Goal: Task Accomplishment & Management: Complete application form

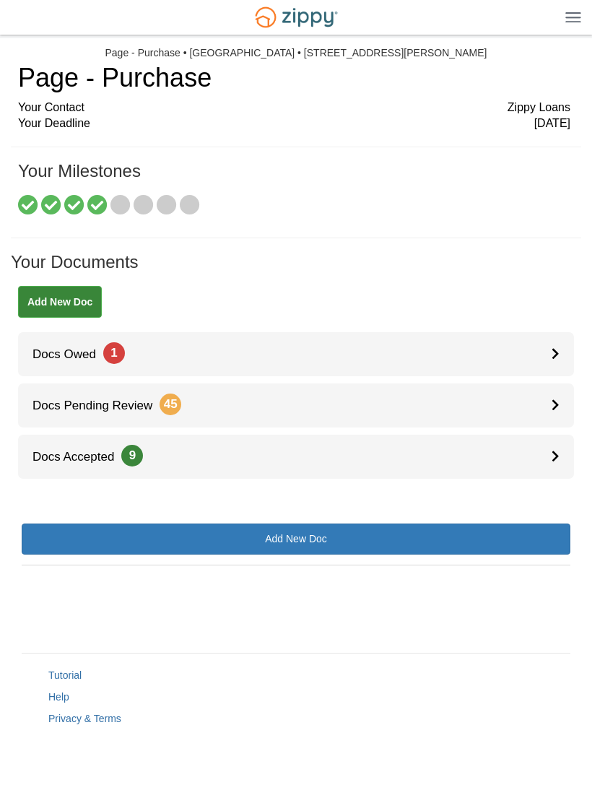
click at [108, 341] on link "Docs Owed 1" at bounding box center [296, 354] width 556 height 44
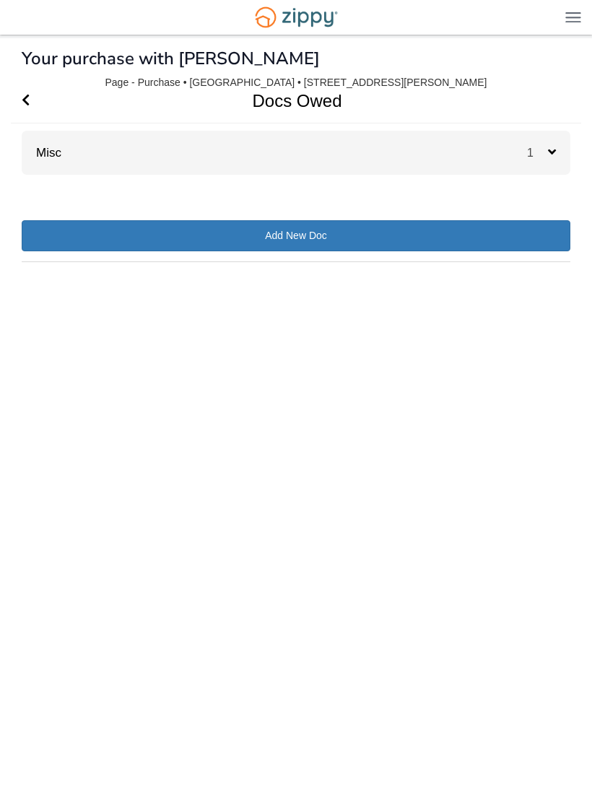
click at [523, 154] on div "Misc 1" at bounding box center [296, 153] width 549 height 44
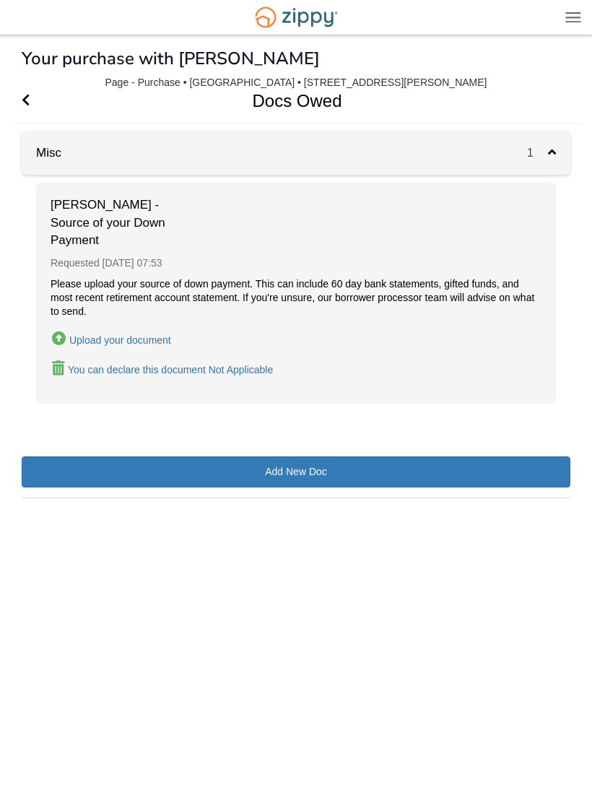
click at [147, 329] on button "Upload your document" at bounding box center [112, 339] width 122 height 21
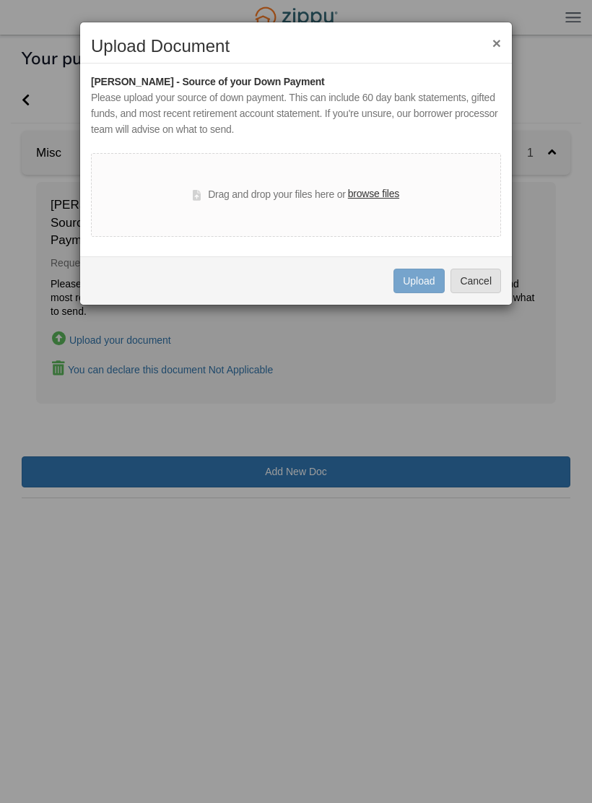
click at [381, 186] on label "browse files" at bounding box center [373, 194] width 51 height 16
click at [0, 0] on input "browse files" at bounding box center [0, 0] width 0 height 0
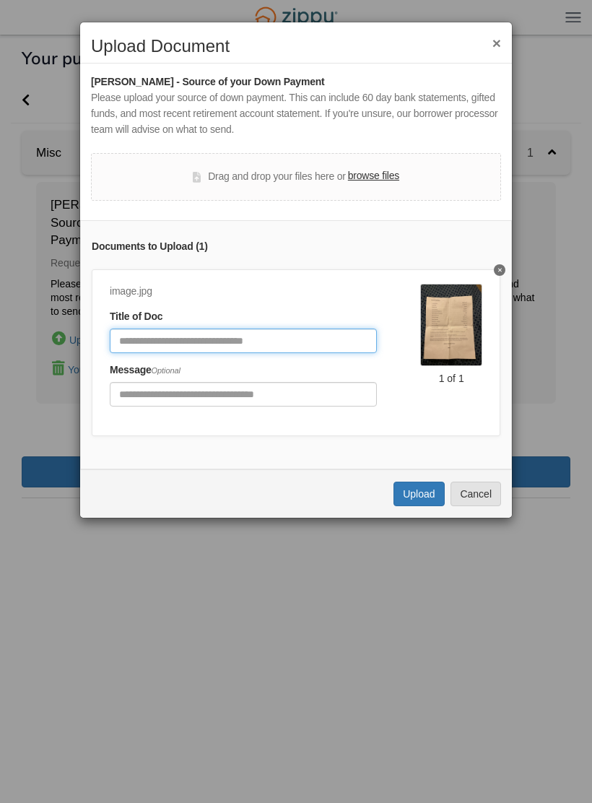
click at [273, 344] on input "Document Title" at bounding box center [243, 341] width 267 height 25
click at [157, 329] on input "****" at bounding box center [243, 341] width 267 height 25
type input "*"
type input "**********"
click at [422, 498] on button "Upload" at bounding box center [419, 494] width 51 height 25
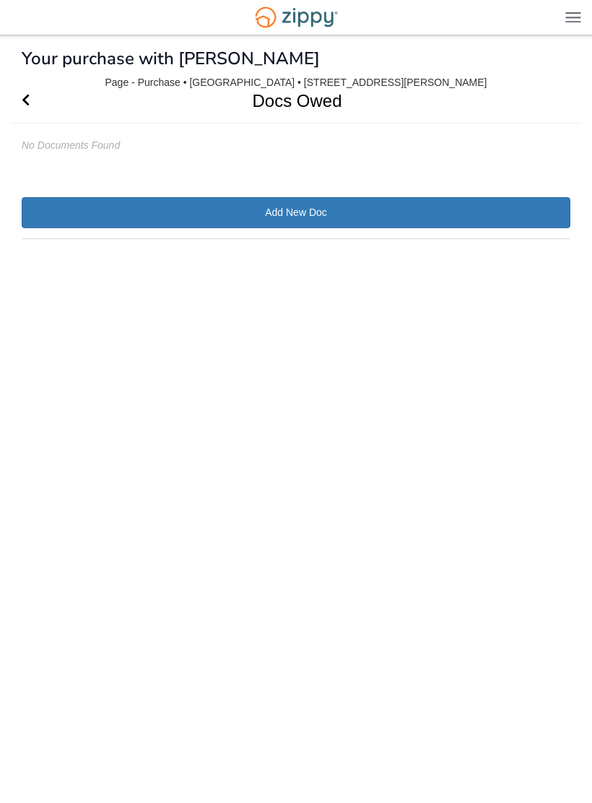
click at [27, 95] on icon "Go Back" at bounding box center [26, 99] width 8 height 13
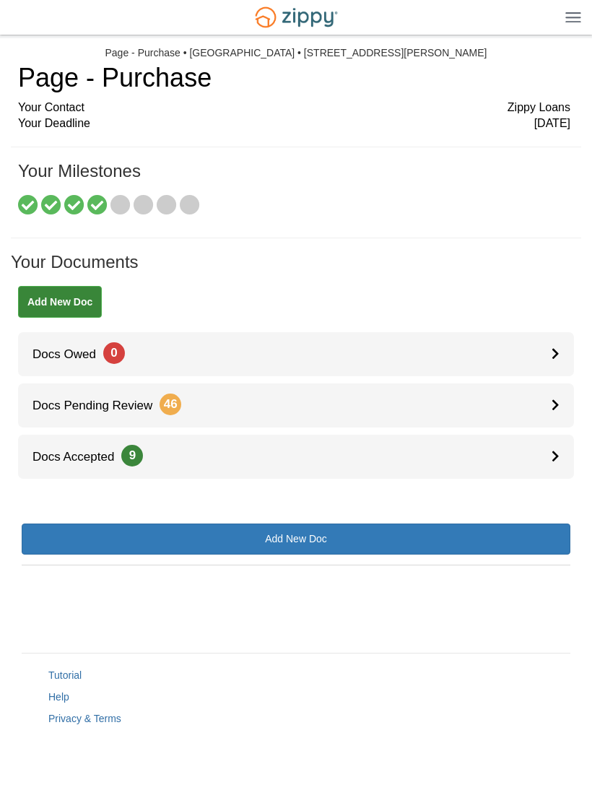
click at [337, 540] on link "Add New Doc" at bounding box center [296, 539] width 549 height 31
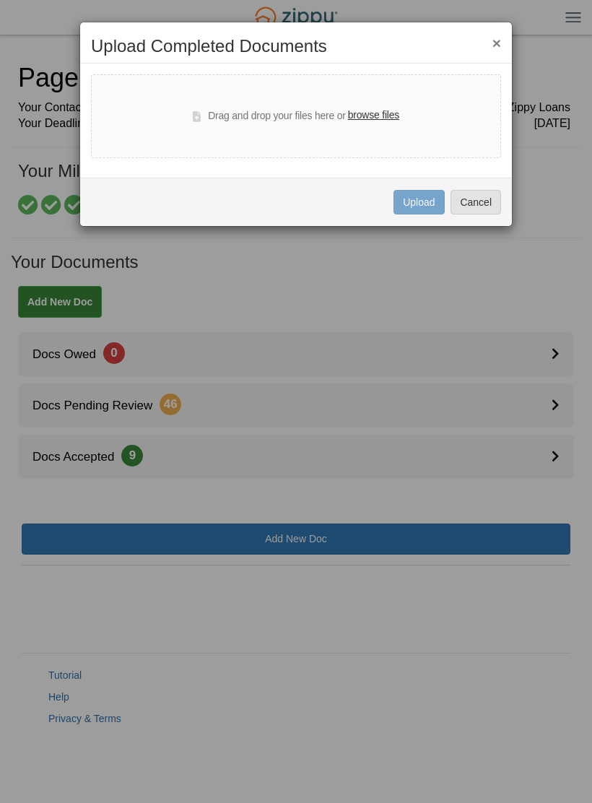
click at [472, 205] on button "Cancel" at bounding box center [476, 202] width 51 height 25
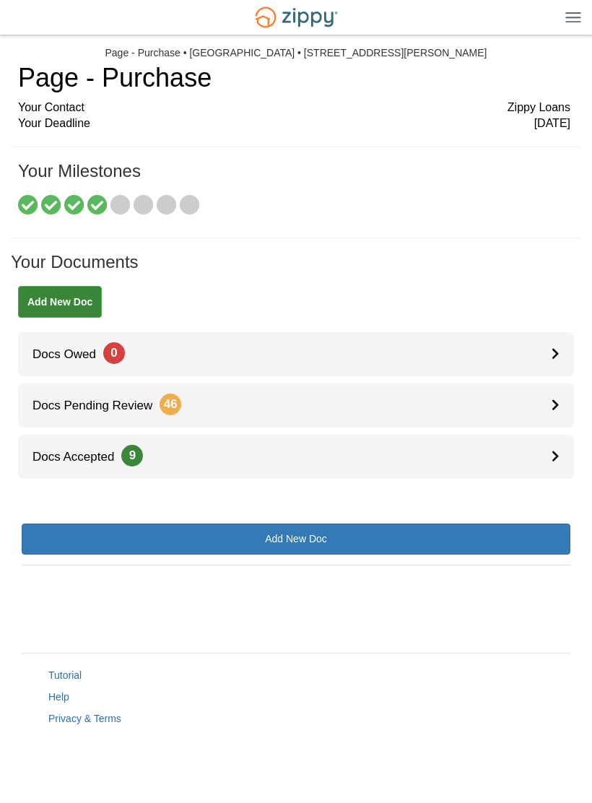
click at [72, 459] on span "Docs Accepted 9" at bounding box center [80, 457] width 125 height 14
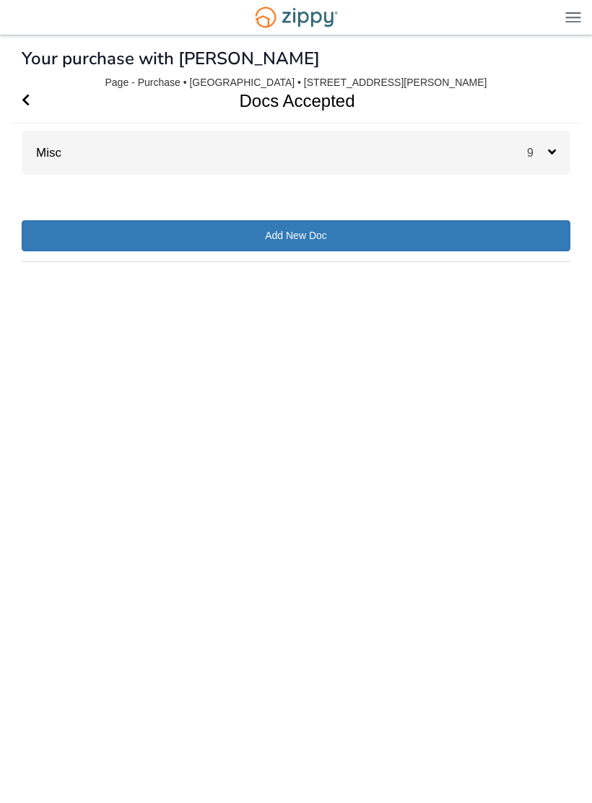
click at [30, 79] on span "Go Back" at bounding box center [26, 101] width 8 height 44
click at [97, 147] on div "Misc 46" at bounding box center [296, 153] width 549 height 44
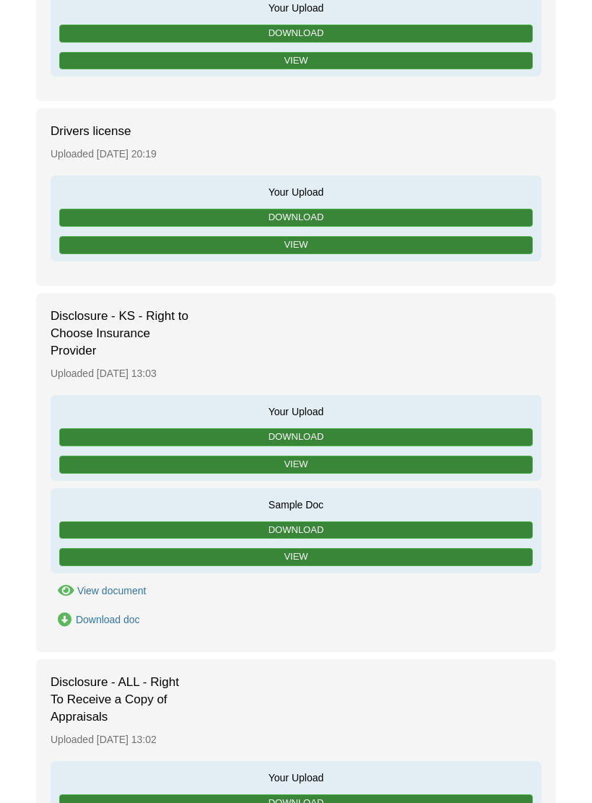
scroll to position [4935, 0]
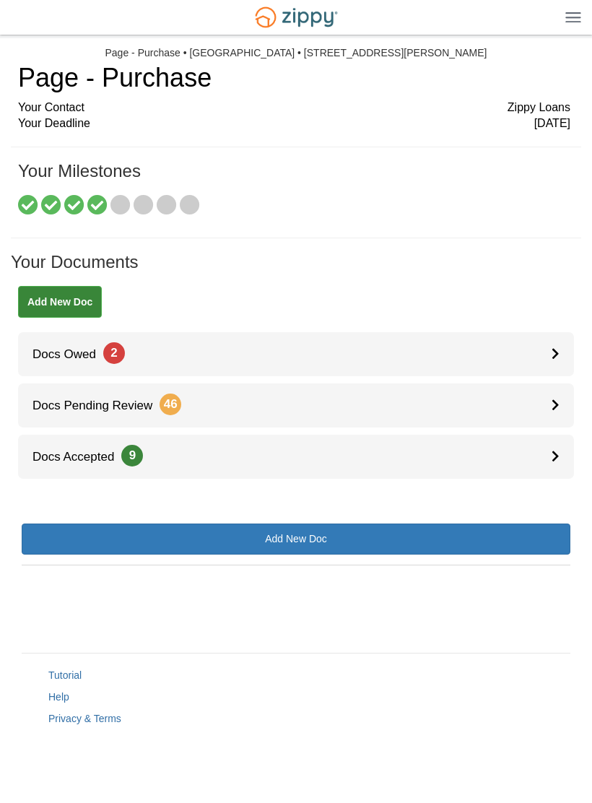
click at [236, 348] on link "Docs Owed 2" at bounding box center [296, 354] width 556 height 44
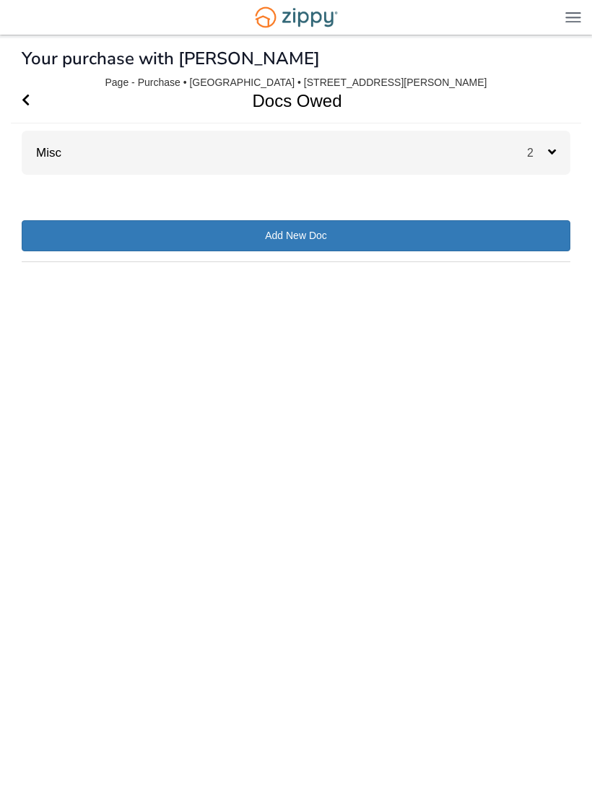
click at [520, 160] on div "Misc 2" at bounding box center [296, 153] width 549 height 44
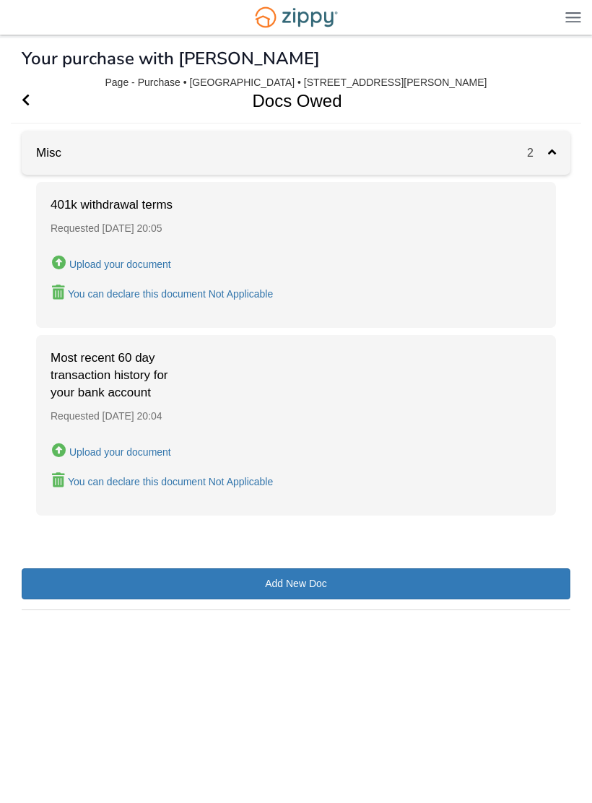
click at [28, 104] on icon "Go Back" at bounding box center [26, 99] width 8 height 13
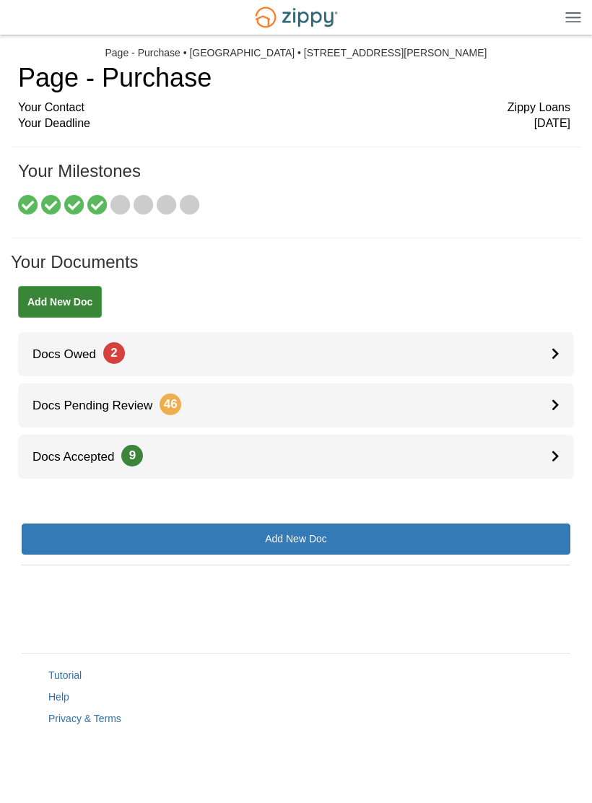
click at [136, 453] on span "9" at bounding box center [132, 456] width 22 height 22
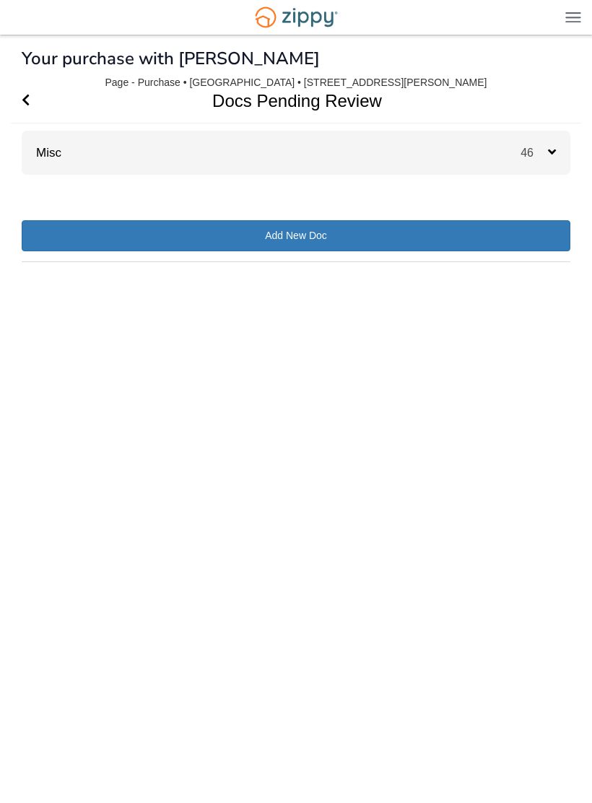
click at [517, 136] on div "Misc 46" at bounding box center [296, 153] width 549 height 44
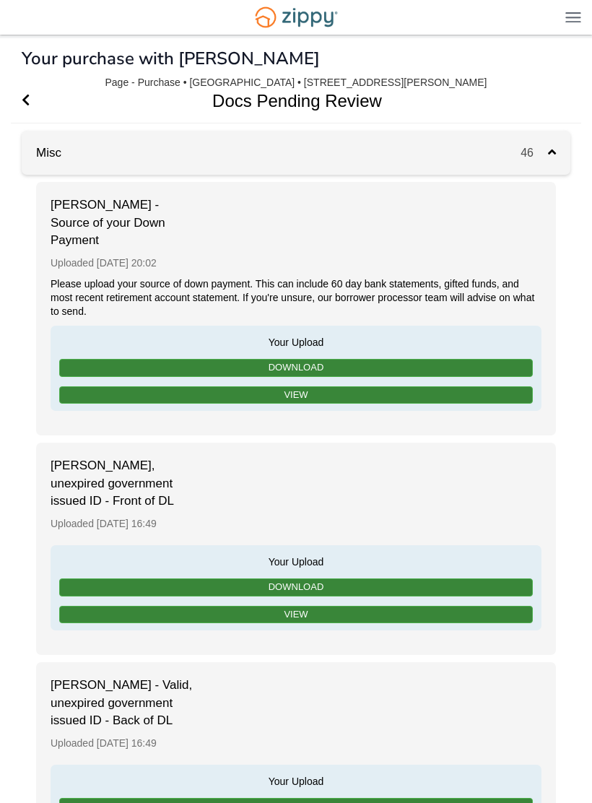
click at [23, 103] on icon "Go Back" at bounding box center [26, 99] width 8 height 13
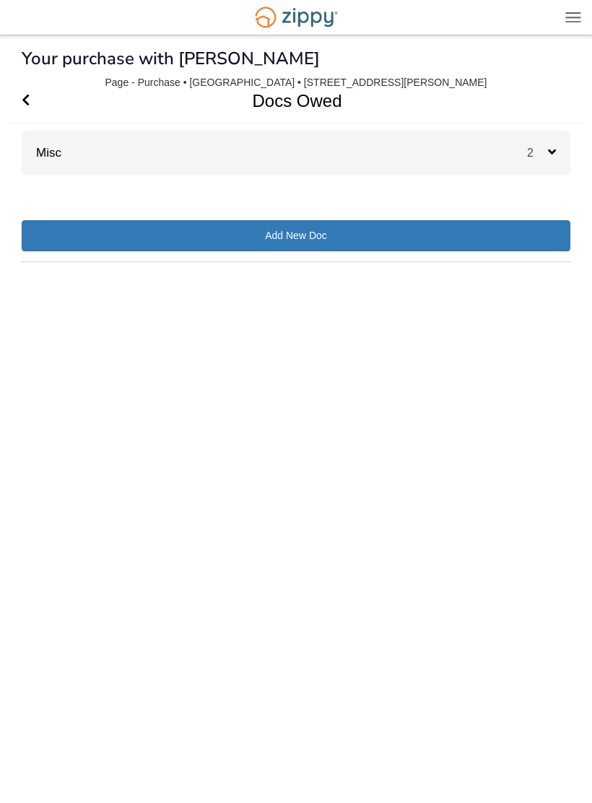
click at [511, 165] on div "Misc 2" at bounding box center [296, 153] width 549 height 44
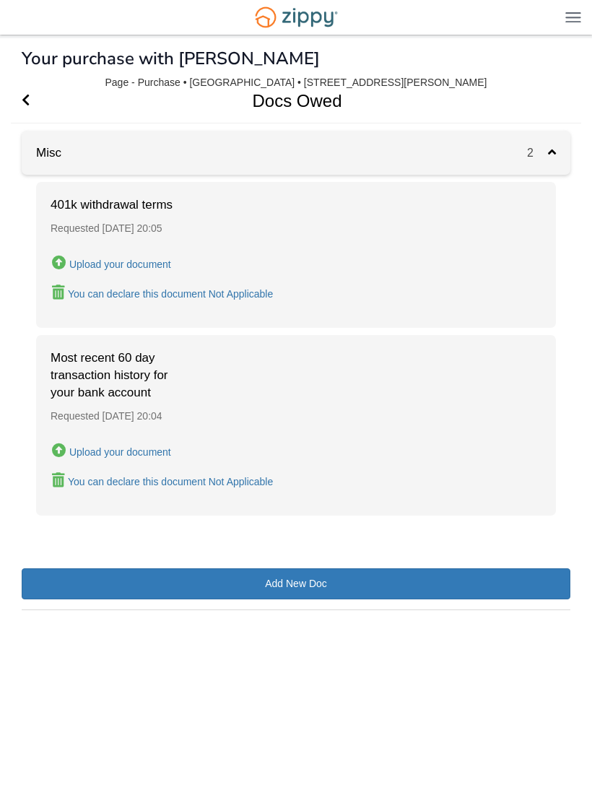
click at [43, 92] on h1 "Docs Owed" at bounding box center [288, 101] width 554 height 44
click at [30, 93] on span "Go Back" at bounding box center [26, 101] width 8 height 44
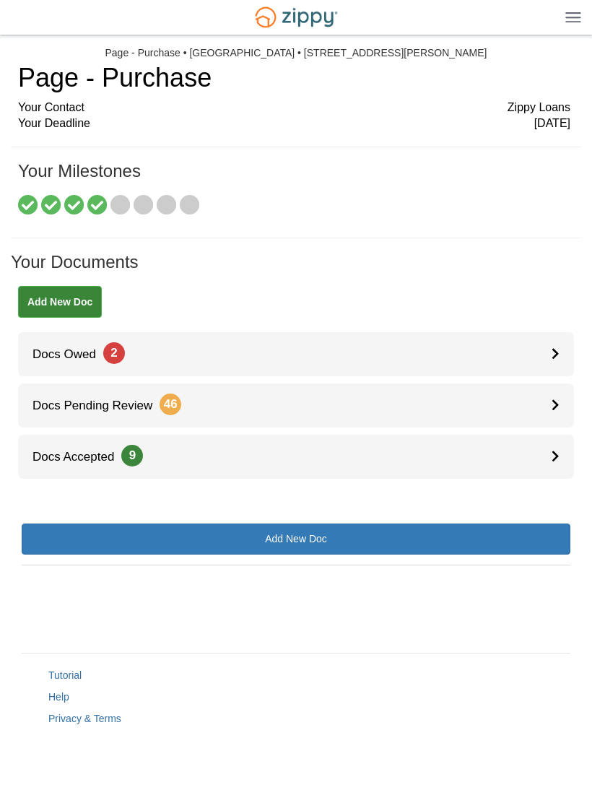
click at [75, 295] on link "Add New Doc" at bounding box center [60, 302] width 84 height 32
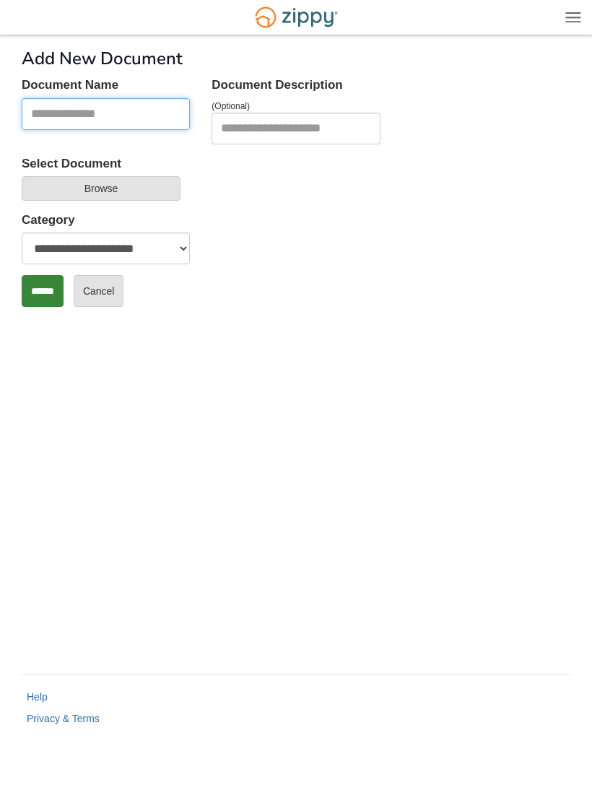
click at [128, 115] on input "Document Name" at bounding box center [106, 114] width 168 height 32
click at [36, 106] on input "**********" at bounding box center [106, 114] width 168 height 32
type input "**********"
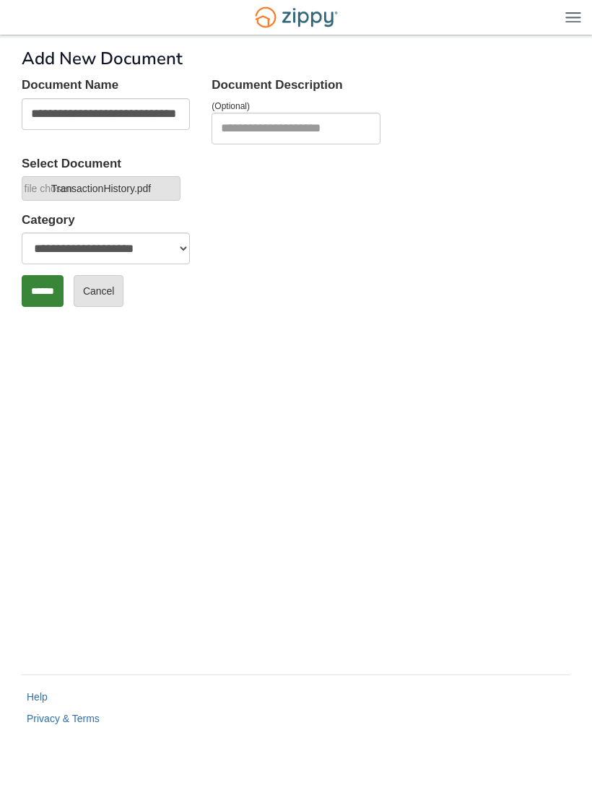
click at [52, 295] on input "******" at bounding box center [43, 291] width 42 height 32
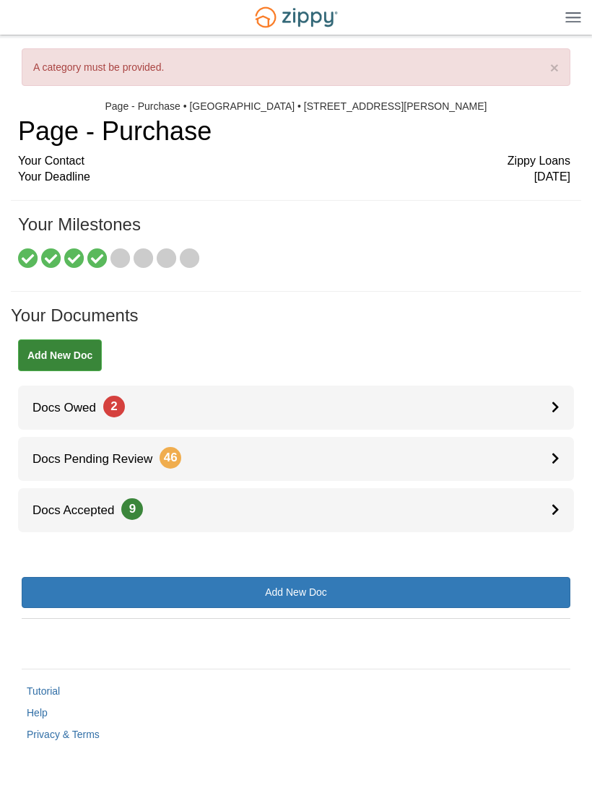
click at [74, 356] on link "Add New Doc" at bounding box center [60, 355] width 84 height 32
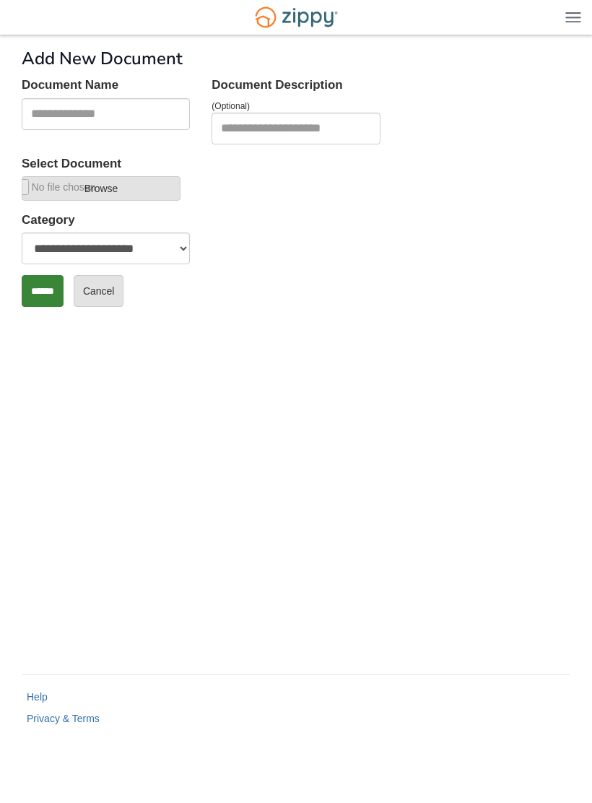
click at [155, 185] on input "Select Document" at bounding box center [58, 187] width 191 height 16
click at [162, 252] on select "**********" at bounding box center [106, 249] width 168 height 32
select select "****"
click at [149, 190] on input "Select Document" at bounding box center [58, 187] width 191 height 16
type input "**********"
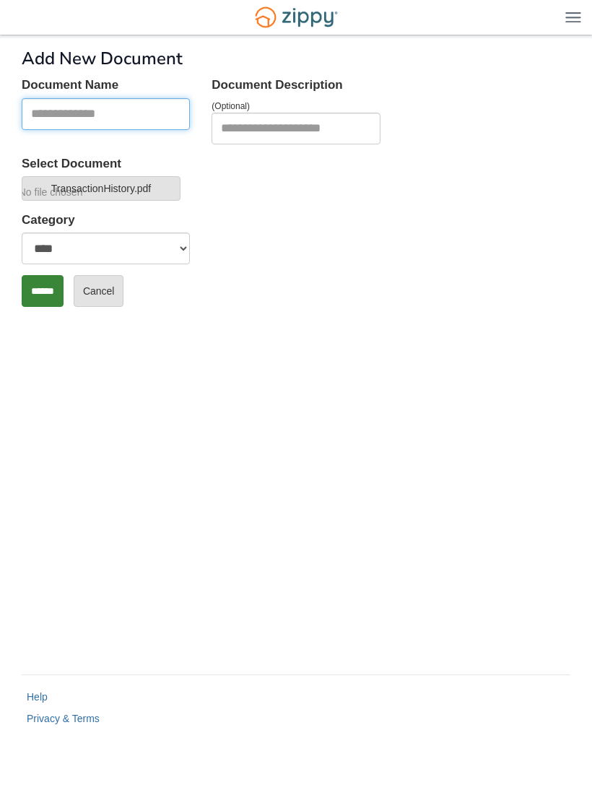
click at [147, 118] on input "Document Name" at bounding box center [106, 114] width 168 height 32
type input "**********"
click at [44, 290] on input "******" at bounding box center [43, 291] width 42 height 32
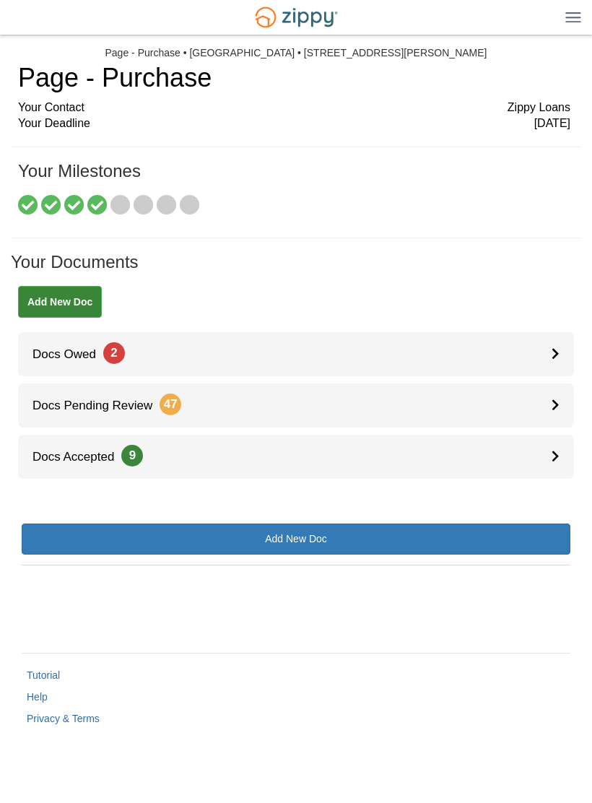
click at [64, 352] on span "Docs Owed 2" at bounding box center [71, 354] width 107 height 14
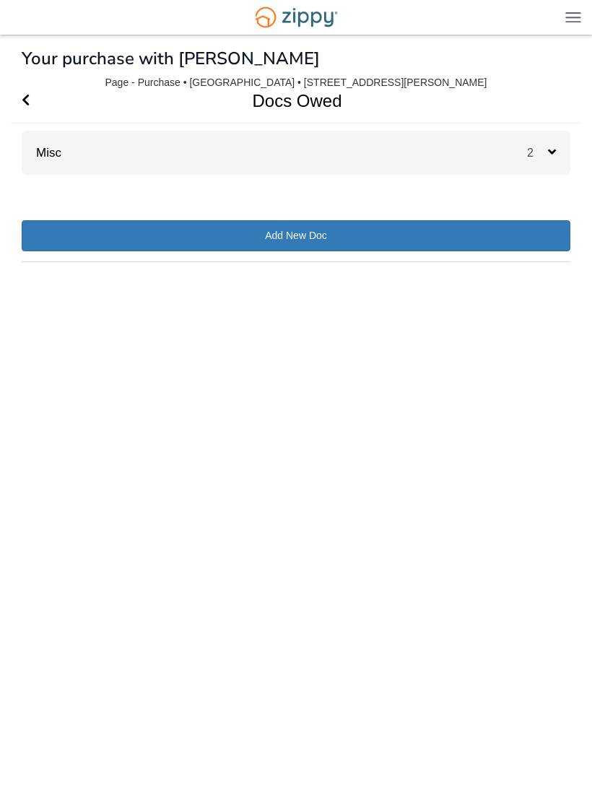
click at [108, 160] on div "Misc 2" at bounding box center [296, 153] width 549 height 44
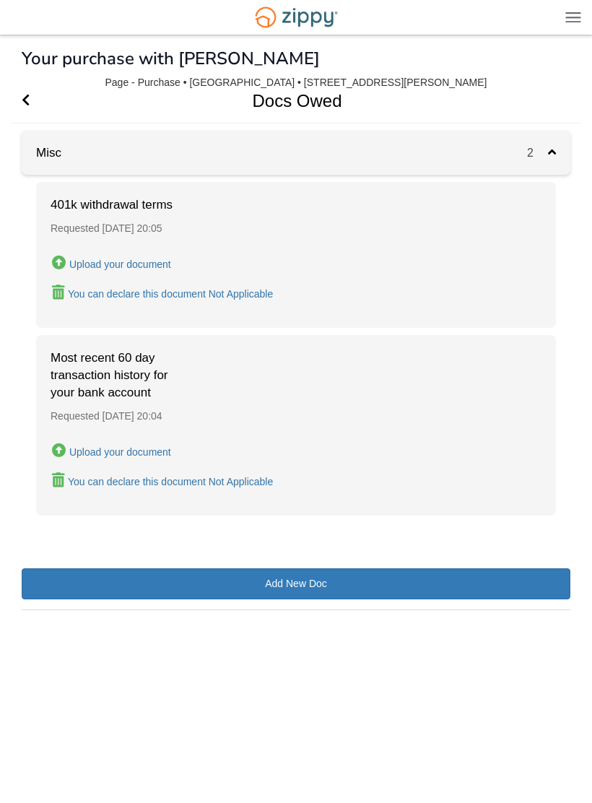
click at [30, 105] on icon "Go Back" at bounding box center [26, 99] width 8 height 13
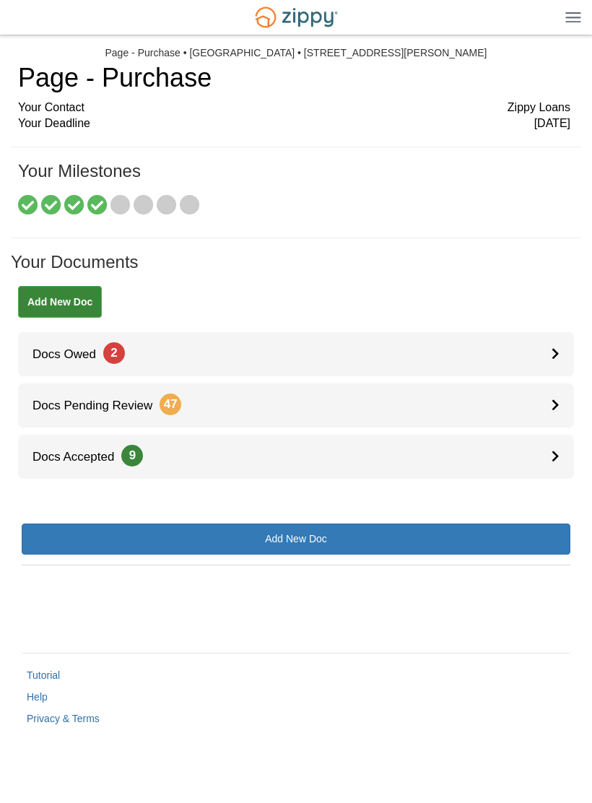
click at [90, 334] on link "Docs Owed 2" at bounding box center [296, 354] width 556 height 44
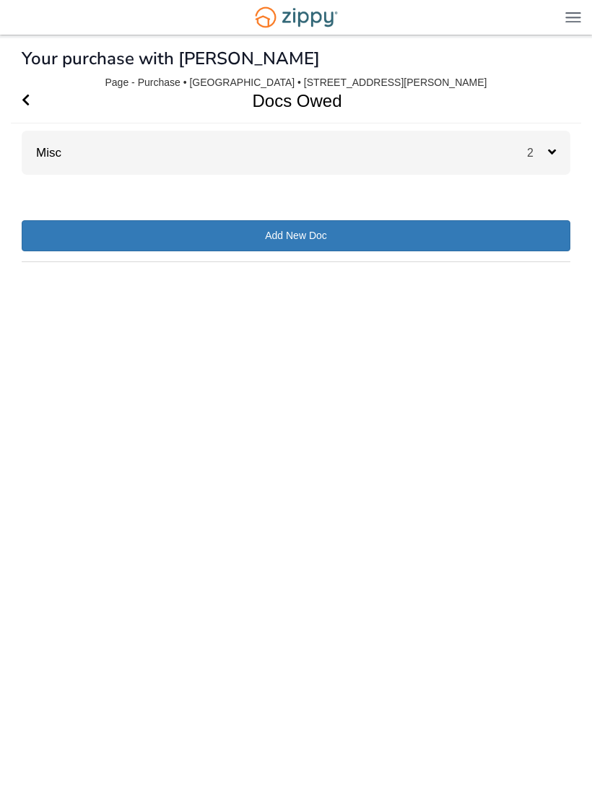
click at [58, 162] on div "Misc 2" at bounding box center [296, 153] width 549 height 44
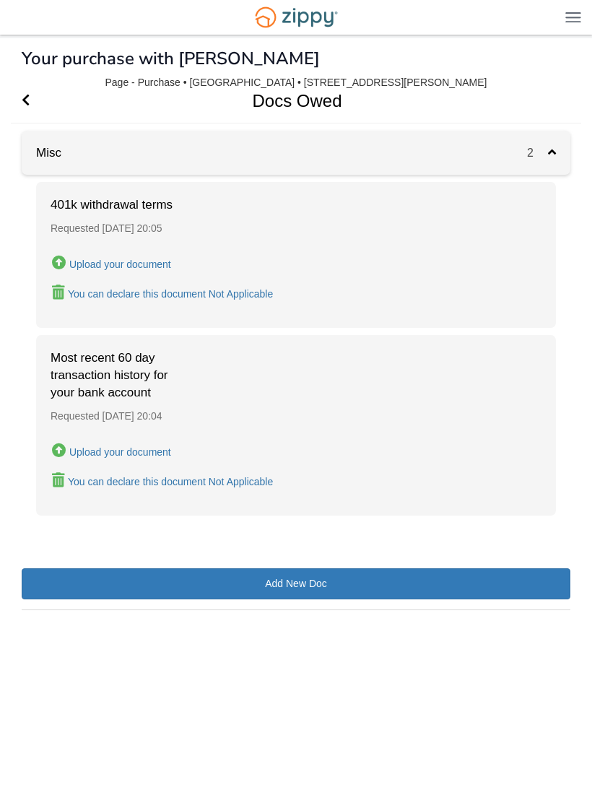
click at [97, 217] on div "Requested [DATE] 20:05" at bounding box center [296, 228] width 491 height 28
click at [97, 209] on span "401k withdrawal terms" at bounding box center [123, 204] width 144 height 17
click at [28, 92] on span "Go Back" at bounding box center [26, 101] width 8 height 44
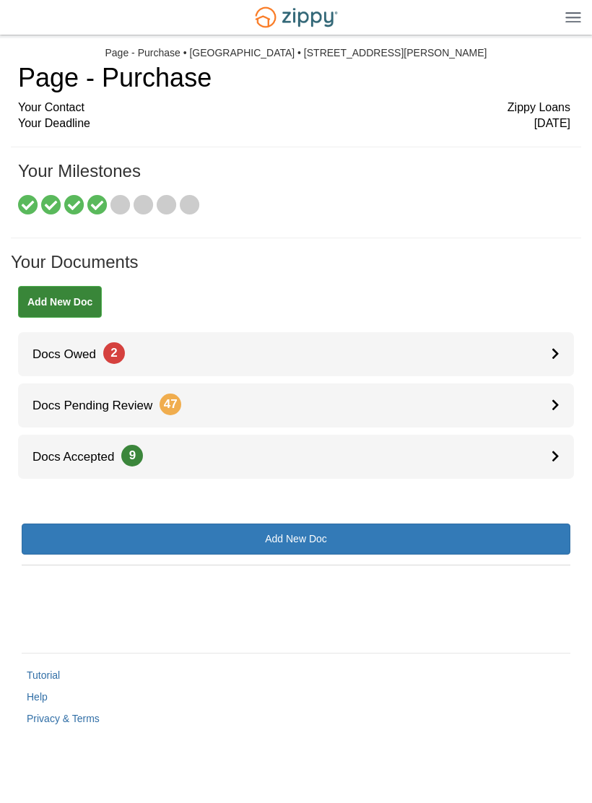
click at [95, 399] on span "Docs Pending Review 47" at bounding box center [99, 406] width 163 height 14
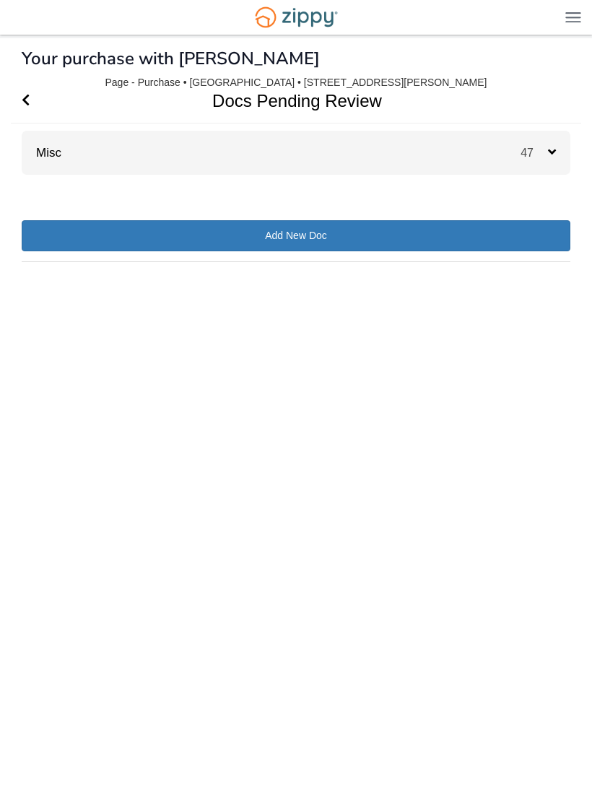
click at [74, 157] on div "Misc 47" at bounding box center [296, 153] width 549 height 44
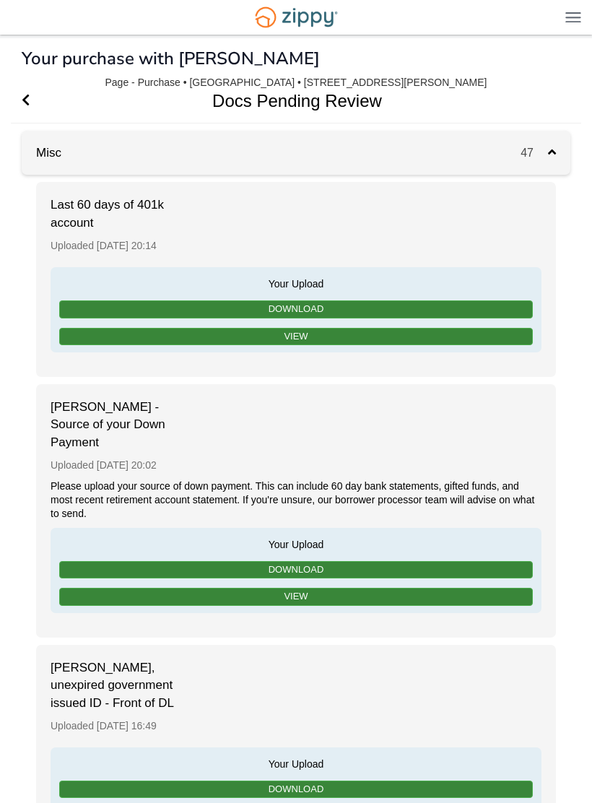
click at [28, 92] on span "Go Back" at bounding box center [26, 101] width 8 height 44
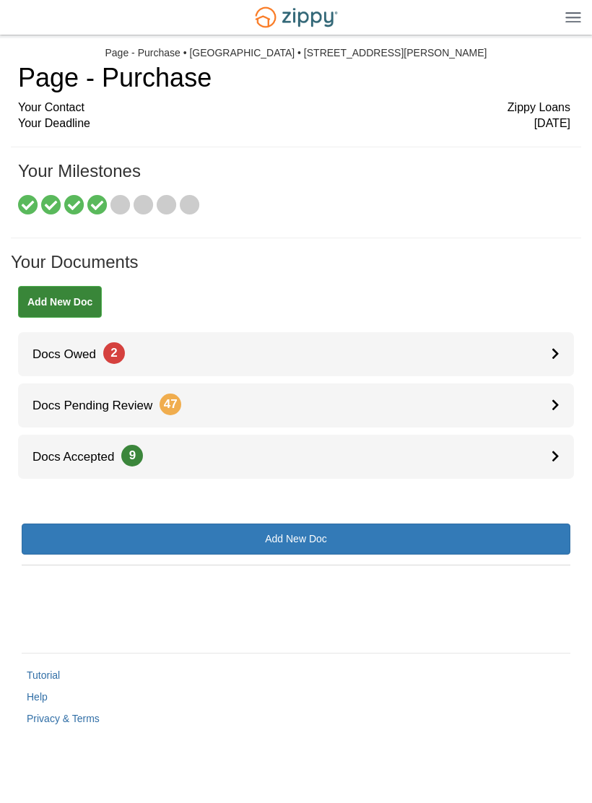
click at [125, 357] on span "Docs Owed 2" at bounding box center [71, 354] width 107 height 14
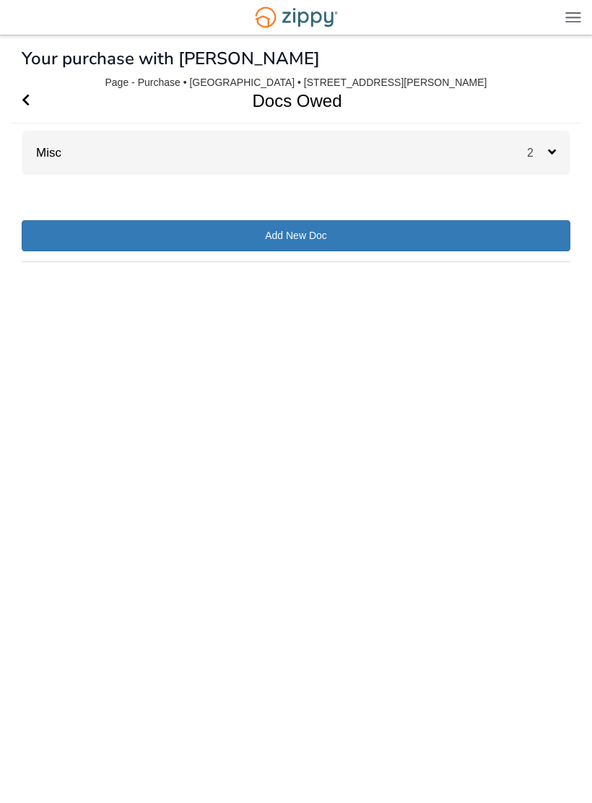
click at [494, 154] on div "Misc 2" at bounding box center [296, 153] width 549 height 44
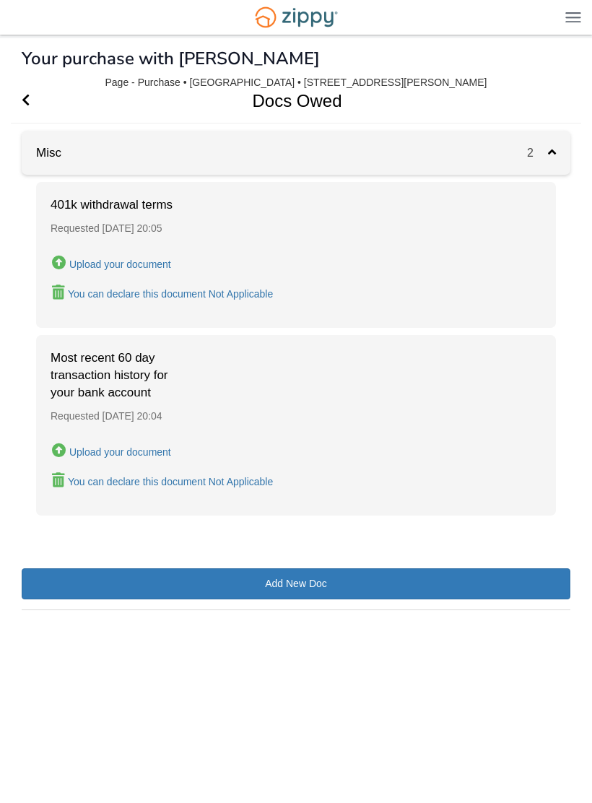
click at [157, 264] on div "Upload your document" at bounding box center [120, 265] width 102 height 12
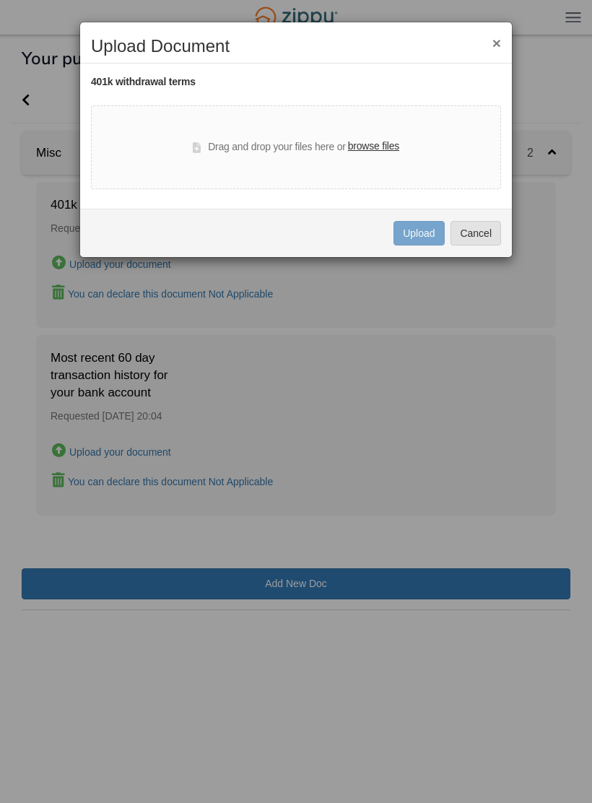
click at [390, 144] on label "browse files" at bounding box center [373, 147] width 51 height 16
click at [0, 0] on input "browse files" at bounding box center [0, 0] width 0 height 0
click at [347, 386] on div "× Upload Document 401k withdrawal terms Drag and drop your files here or browse…" at bounding box center [296, 401] width 592 height 803
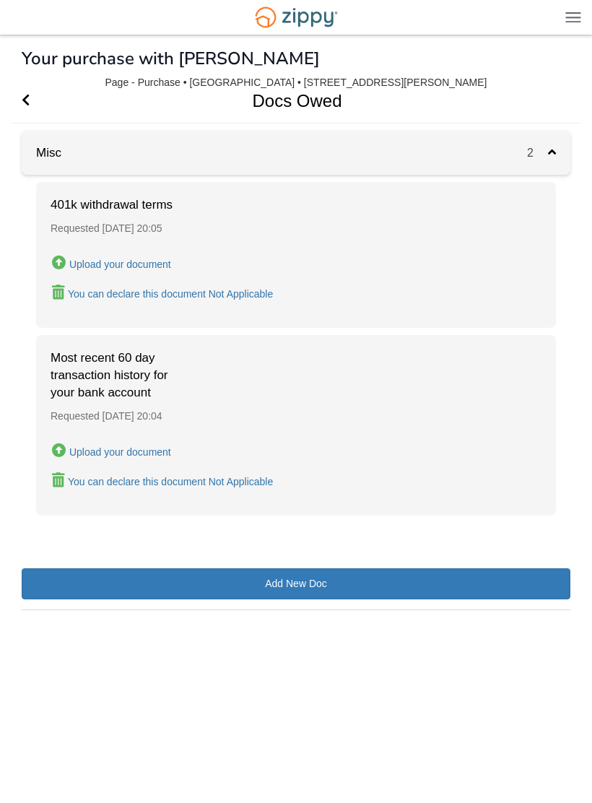
click at [25, 105] on icon "Go Back" at bounding box center [26, 99] width 8 height 13
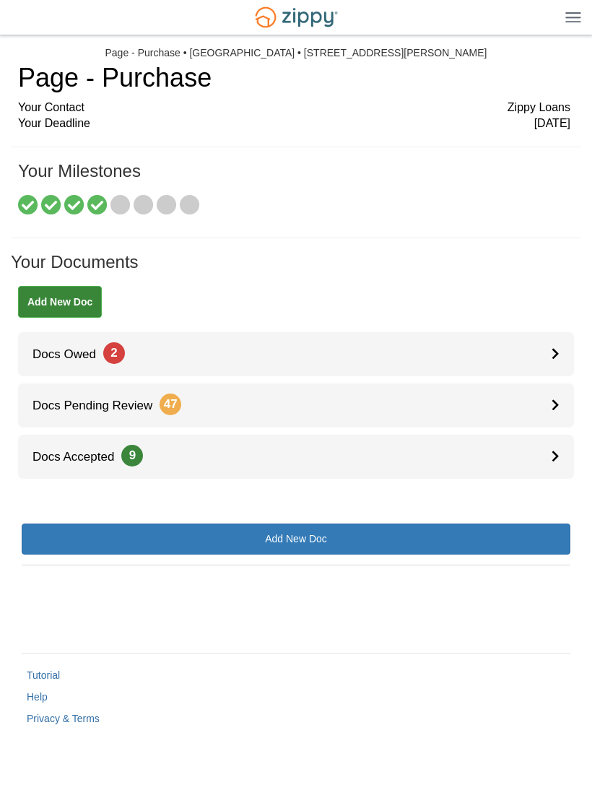
click at [162, 396] on span "47" at bounding box center [171, 405] width 22 height 22
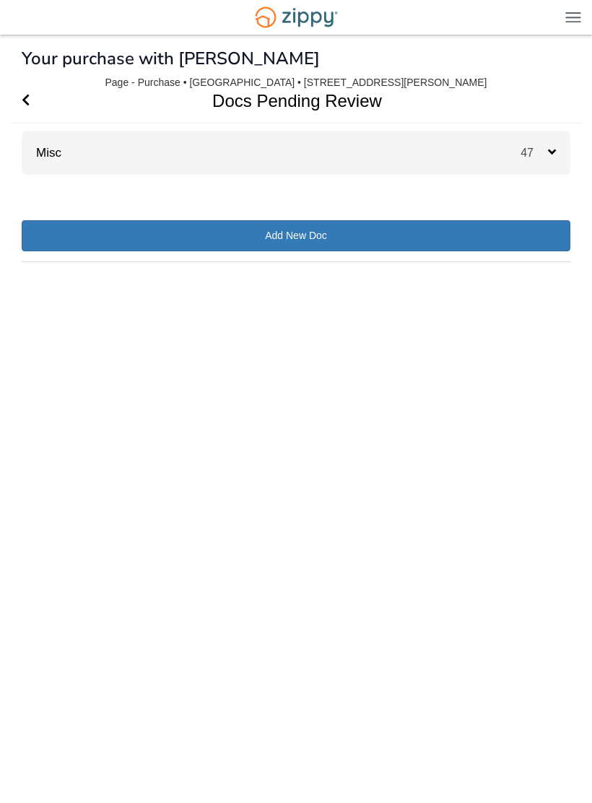
click at [481, 155] on div "Misc 47" at bounding box center [296, 153] width 549 height 44
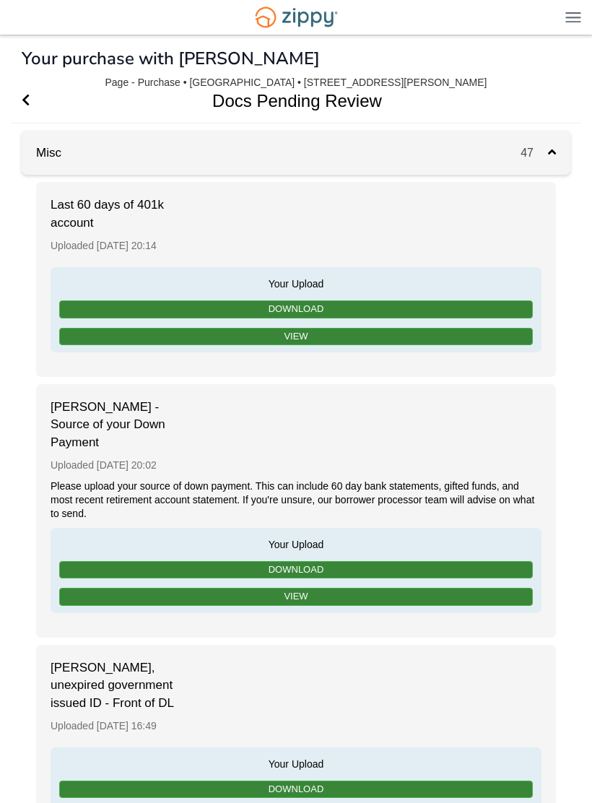
click at [142, 406] on span "[PERSON_NAME] - Source of your Down Payment" at bounding box center [123, 425] width 144 height 53
click at [320, 588] on link "View" at bounding box center [296, 597] width 474 height 18
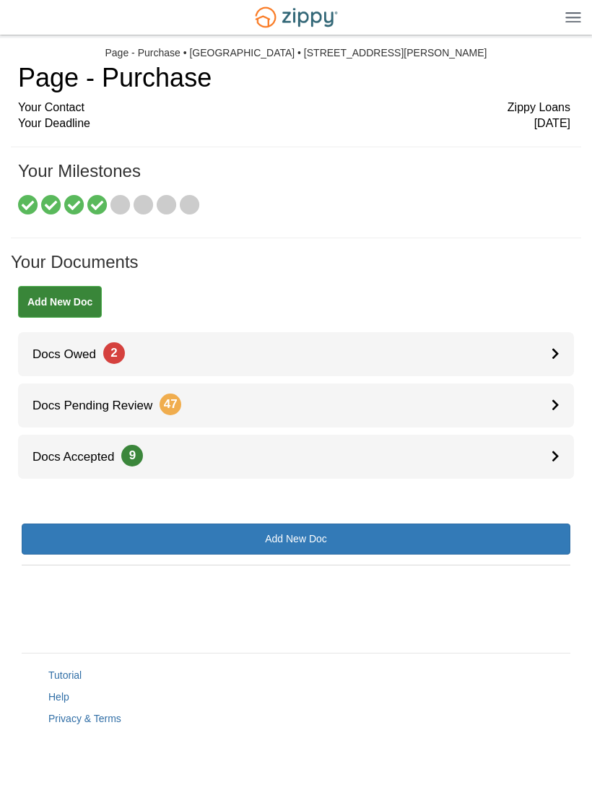
click at [84, 294] on link "Add New Doc" at bounding box center [60, 302] width 84 height 32
click at [160, 355] on link "Docs Owed 2" at bounding box center [296, 354] width 556 height 44
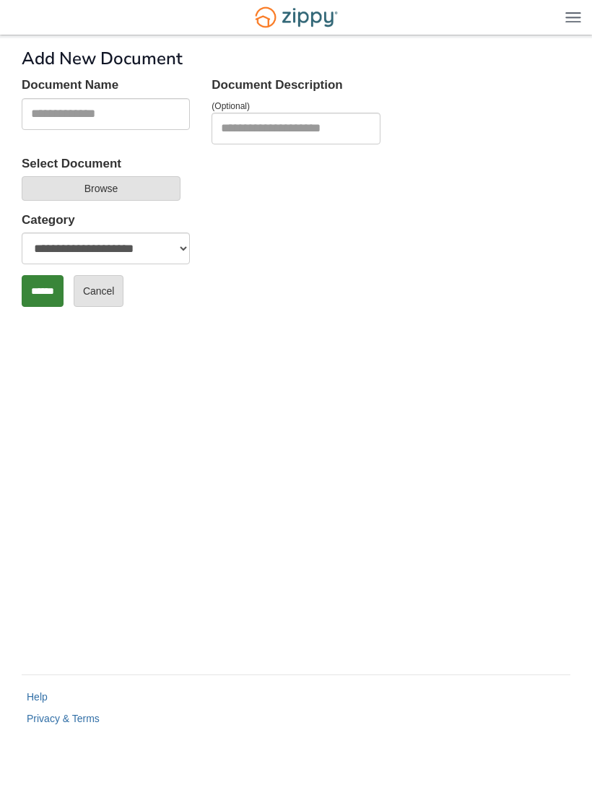
click at [32, 6] on div "[EMAIL_ADDRESS][DOMAIN_NAME] Logout" at bounding box center [296, 17] width 592 height 35
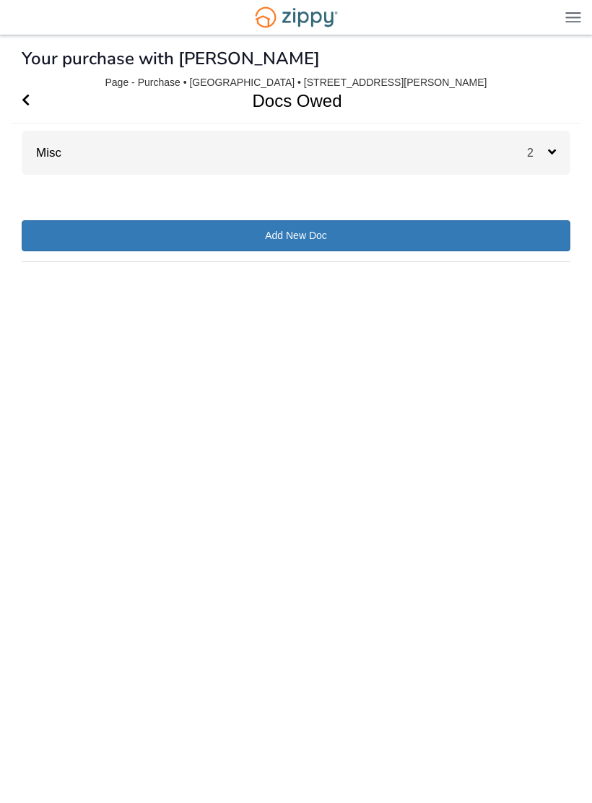
click at [495, 150] on div "Misc 2" at bounding box center [296, 153] width 549 height 44
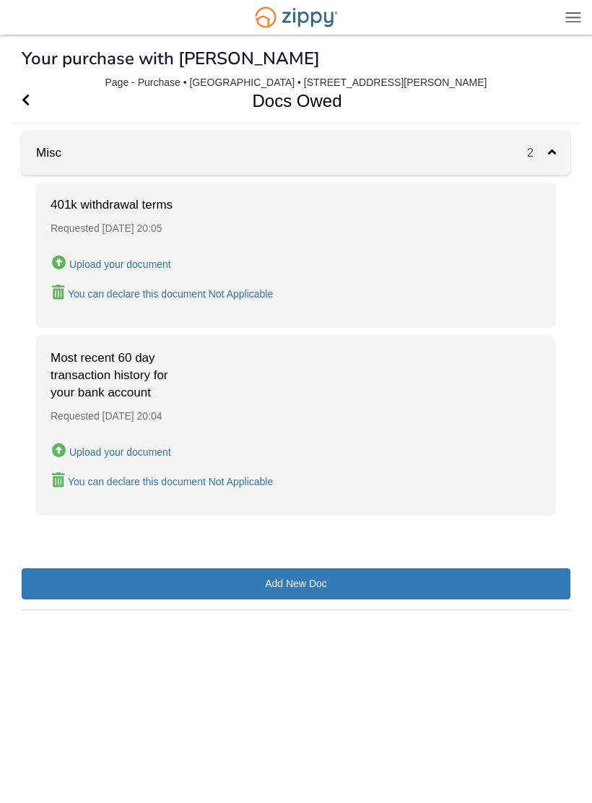
click at [161, 259] on div "Upload your document" at bounding box center [120, 265] width 102 height 12
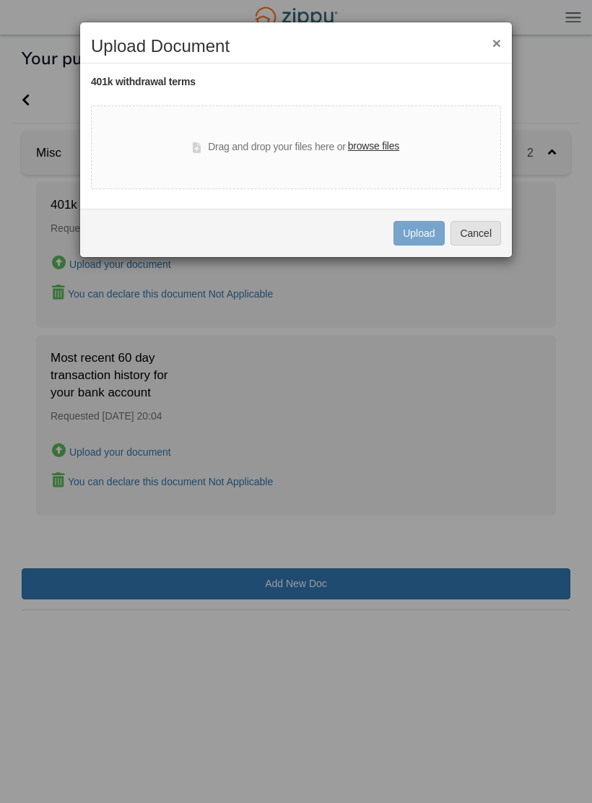
click at [387, 139] on label "browse files" at bounding box center [373, 147] width 51 height 16
click at [0, 0] on input "browse files" at bounding box center [0, 0] width 0 height 0
click at [382, 144] on label "browse files" at bounding box center [373, 147] width 51 height 16
click at [0, 0] on input "browse files" at bounding box center [0, 0] width 0 height 0
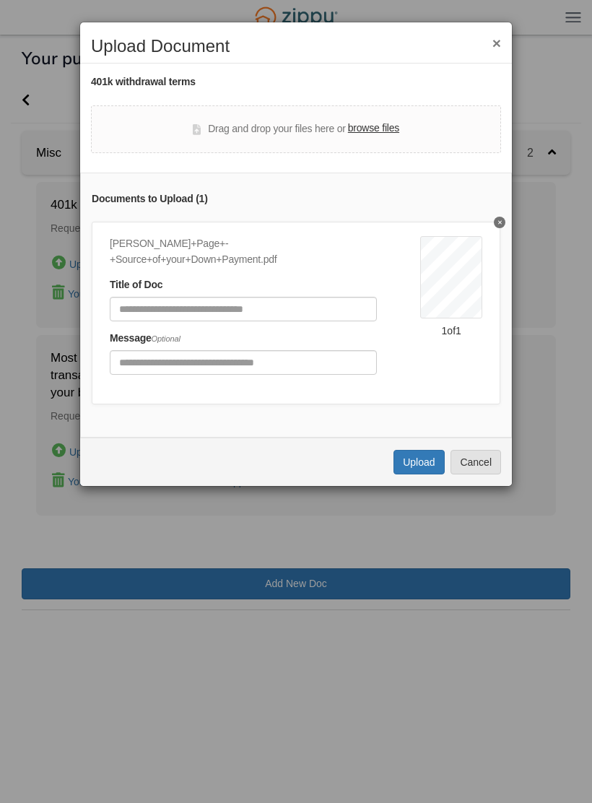
click at [420, 450] on button "Upload" at bounding box center [419, 462] width 51 height 25
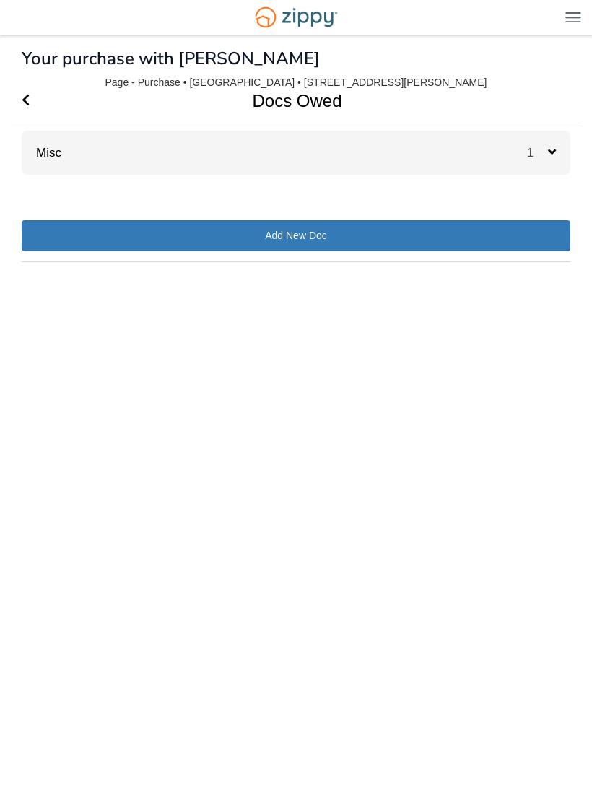
click at [453, 149] on div "Misc 1" at bounding box center [296, 153] width 549 height 44
